Goal: Information Seeking & Learning: Learn about a topic

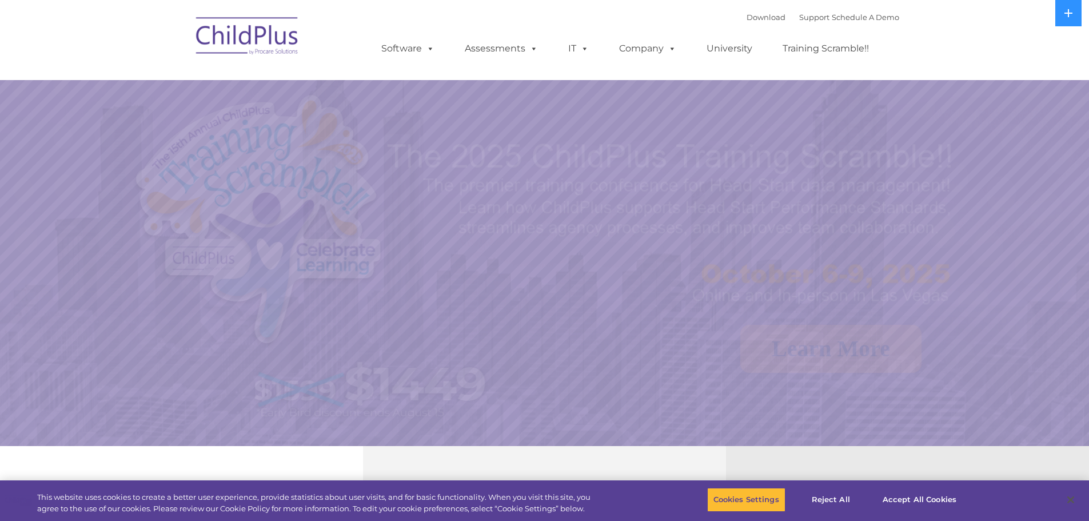
select select "MEDIUM"
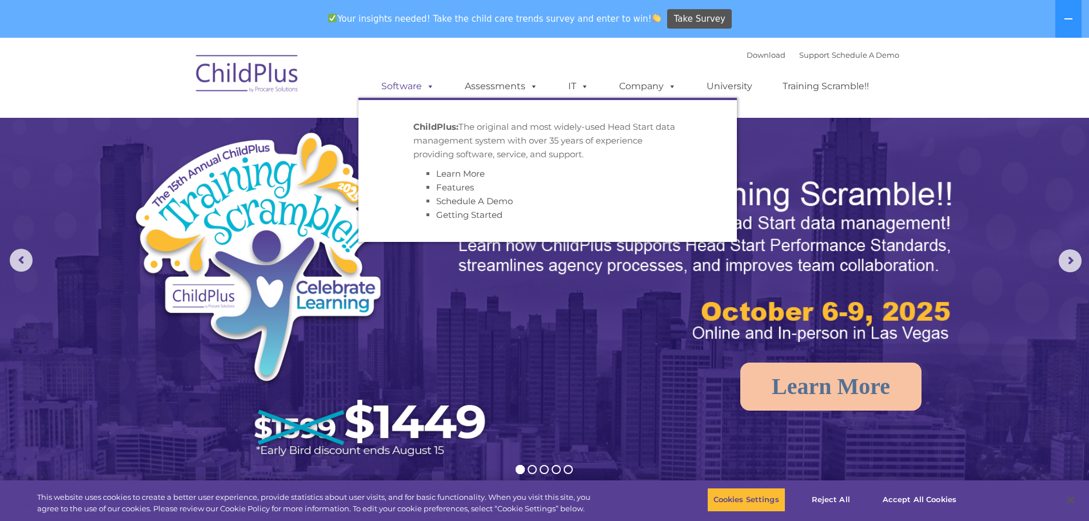
click at [392, 85] on link "Software" at bounding box center [408, 86] width 76 height 23
click at [433, 86] on span at bounding box center [428, 86] width 13 height 11
